Goal: Task Accomplishment & Management: Manage account settings

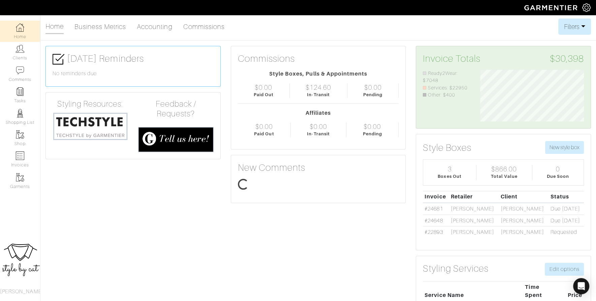
scroll to position [52, 114]
click at [16, 52] on link "Clients" at bounding box center [20, 52] width 40 height 21
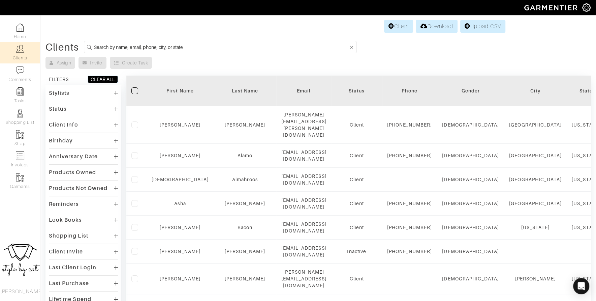
click at [225, 45] on input at bounding box center [221, 47] width 255 height 8
type input "a"
type input "[PERSON_NAME]"
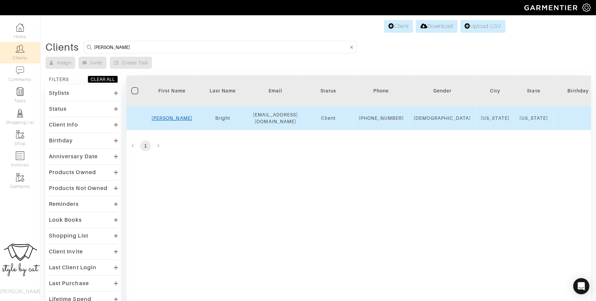
click at [176, 119] on link "[PERSON_NAME]" at bounding box center [172, 117] width 41 height 5
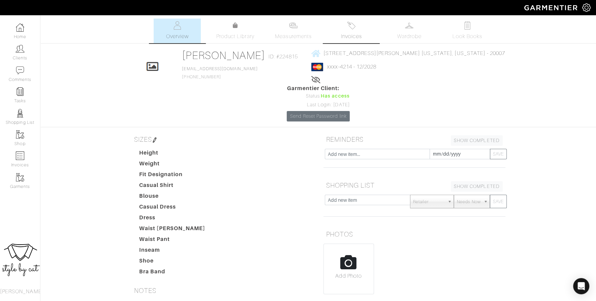
click at [350, 35] on span "Invoices" at bounding box center [351, 36] width 21 height 8
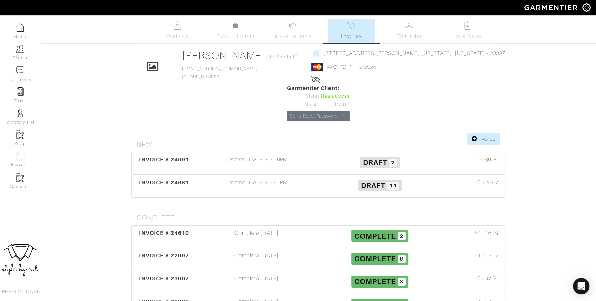
click at [146, 156] on span "INVOICE # 24691" at bounding box center [164, 159] width 50 height 6
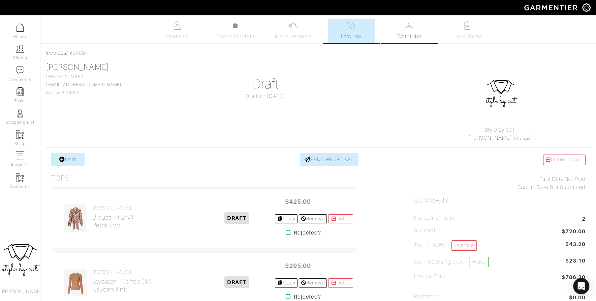
click at [410, 34] on span "Wardrobe" at bounding box center [410, 36] width 24 height 8
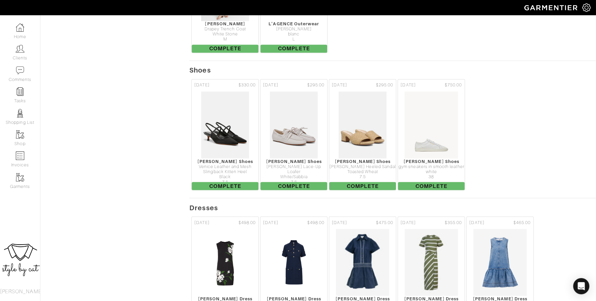
scroll to position [1041, 0]
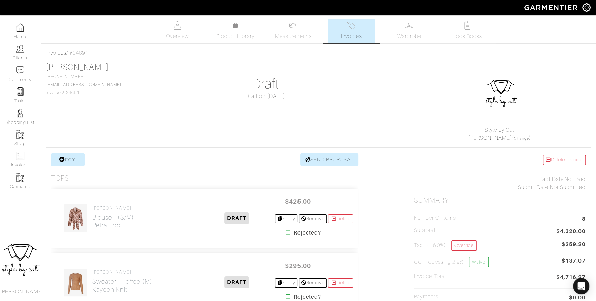
click at [360, 36] on span "Invoices" at bounding box center [351, 36] width 21 height 8
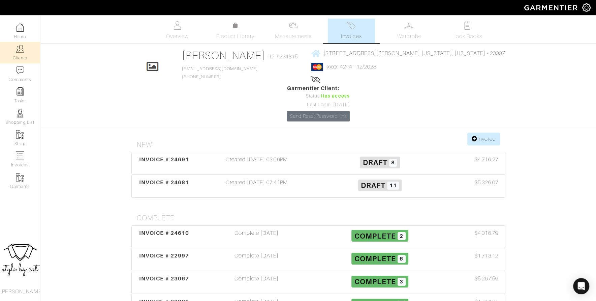
click at [22, 61] on link "Clients" at bounding box center [20, 52] width 40 height 21
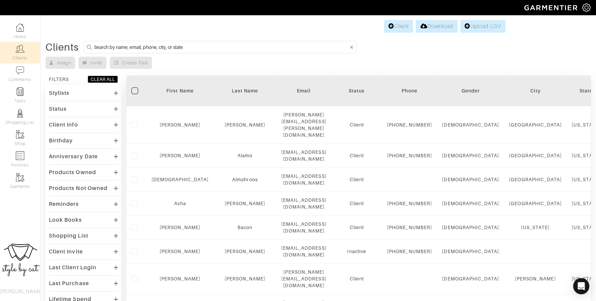
click at [242, 48] on input at bounding box center [221, 47] width 255 height 8
type input "samantha"
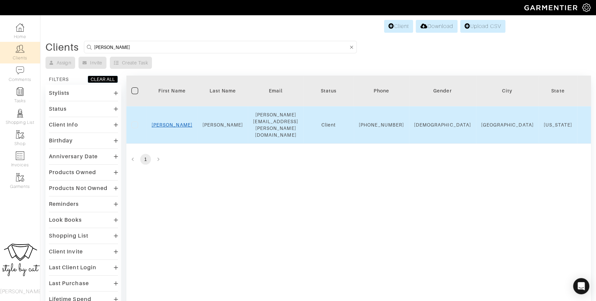
click at [173, 122] on link "Samantha" at bounding box center [172, 124] width 41 height 5
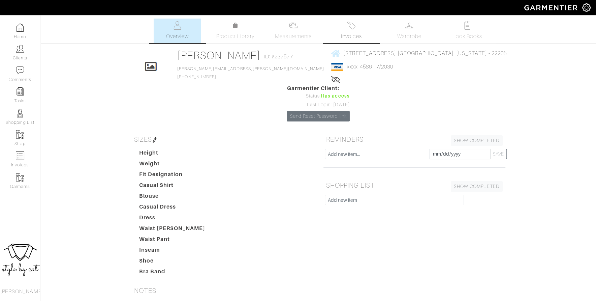
click at [355, 23] on img at bounding box center [351, 25] width 8 height 8
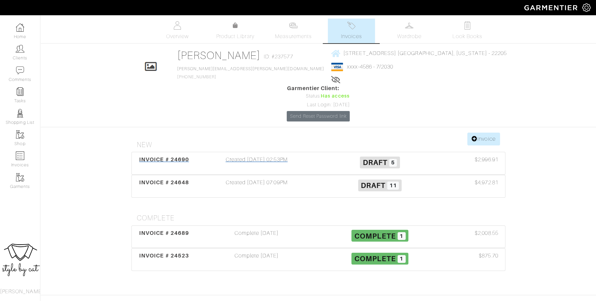
click at [178, 155] on div "INVOICE # 24690" at bounding box center [165, 163] width 62 height 16
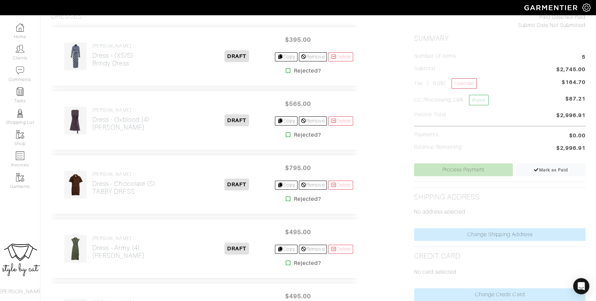
scroll to position [141, 0]
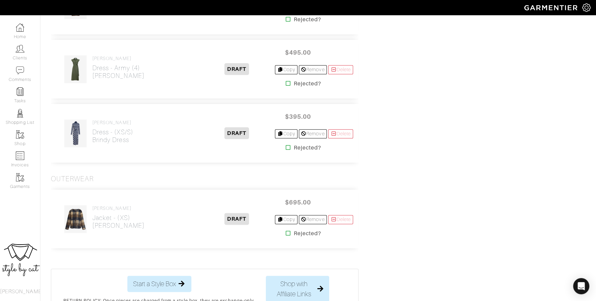
scroll to position [716, 0]
